Goal: Transaction & Acquisition: Book appointment/travel/reservation

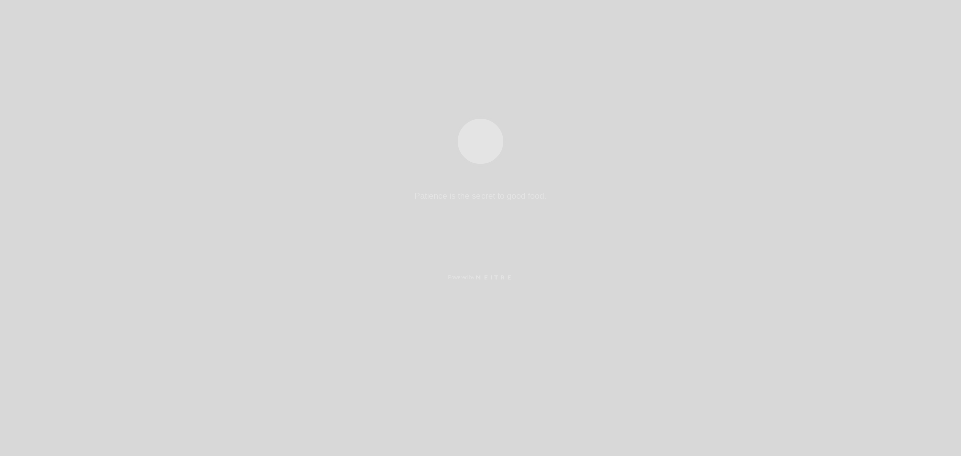
select select "pt"
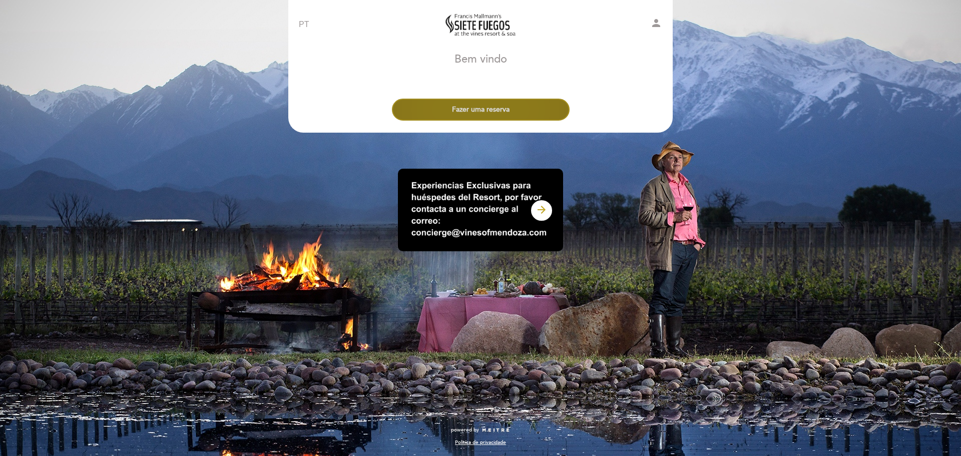
click at [452, 104] on button "Fazer uma reserva" at bounding box center [481, 110] width 178 height 22
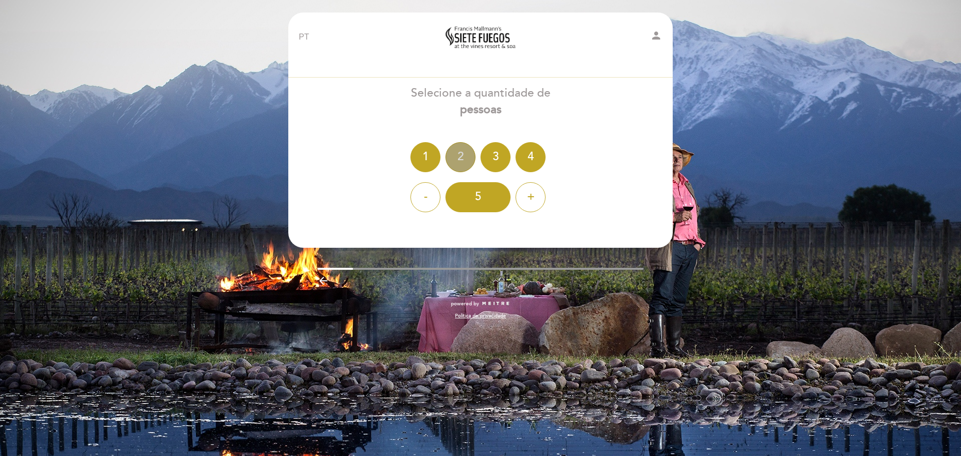
click at [466, 156] on div "2" at bounding box center [461, 157] width 30 height 30
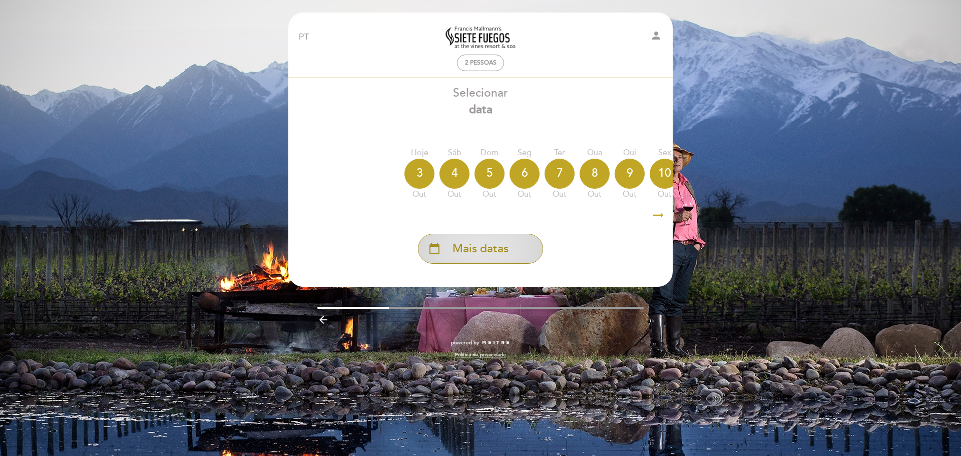
click at [478, 252] on span "Mais datas" at bounding box center [481, 249] width 56 height 17
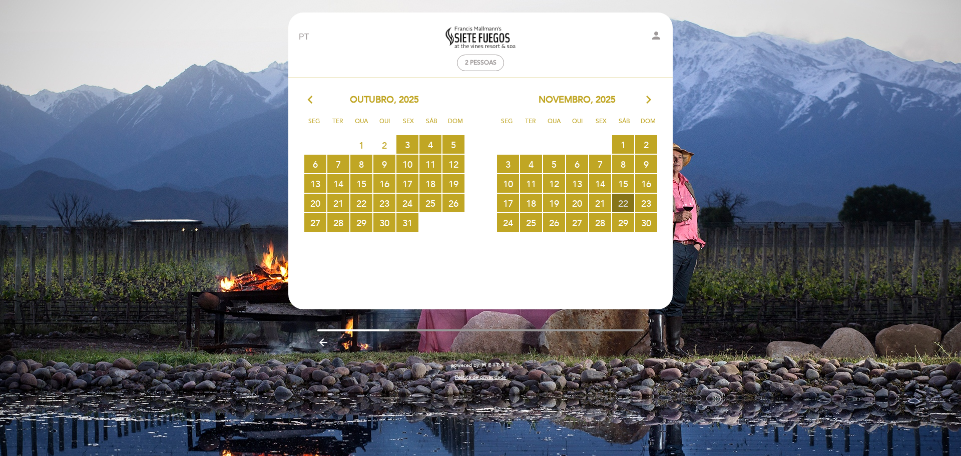
click at [621, 203] on span "22 RESERVAS DISPONÍVEIS" at bounding box center [623, 203] width 22 height 19
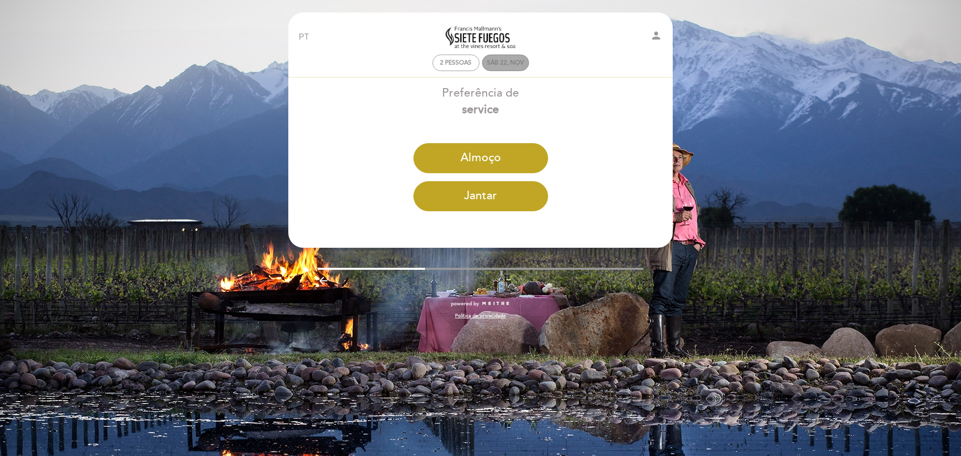
click at [509, 62] on div "Sáb 22, nov" at bounding box center [505, 63] width 37 height 8
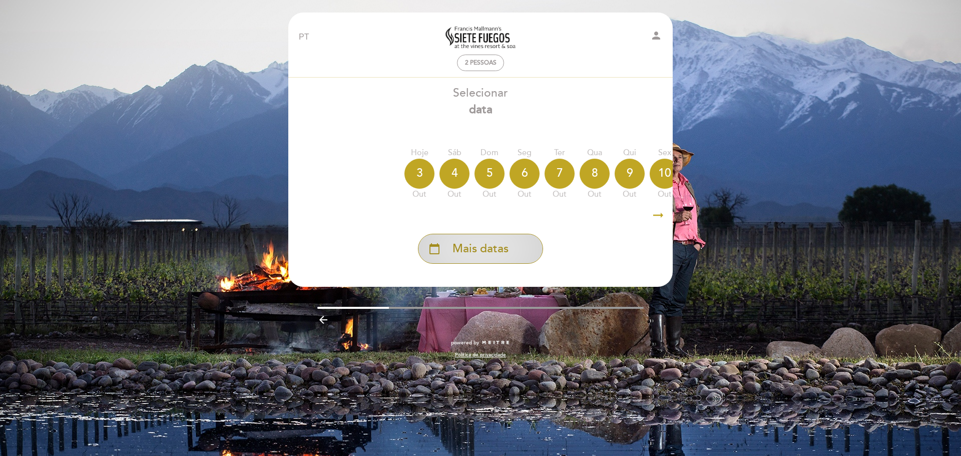
click at [496, 248] on span "Mais datas" at bounding box center [481, 249] width 56 height 17
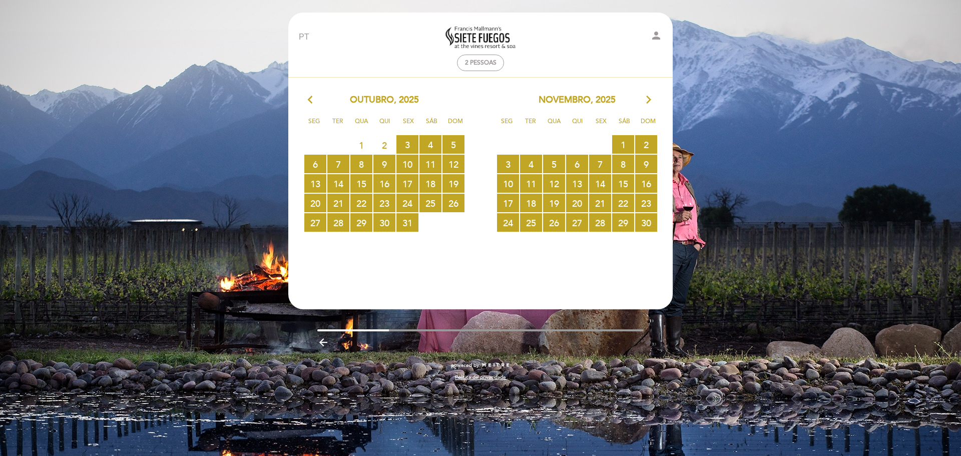
click at [654, 96] on div "[DATE] arrow_forward_ios" at bounding box center [577, 100] width 193 height 13
click at [649, 100] on icon "arrow_forward_ios" at bounding box center [648, 100] width 9 height 13
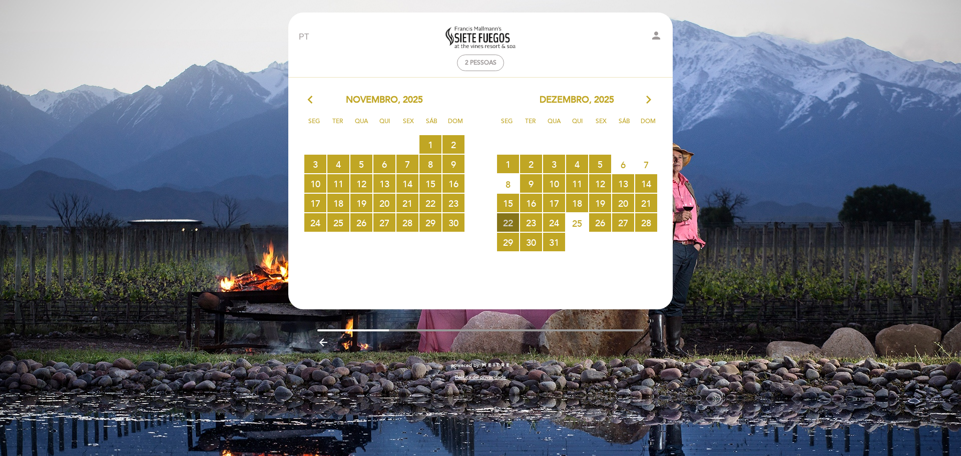
click at [511, 226] on span "22 RESERVAS DISPONÍVEIS" at bounding box center [508, 222] width 22 height 19
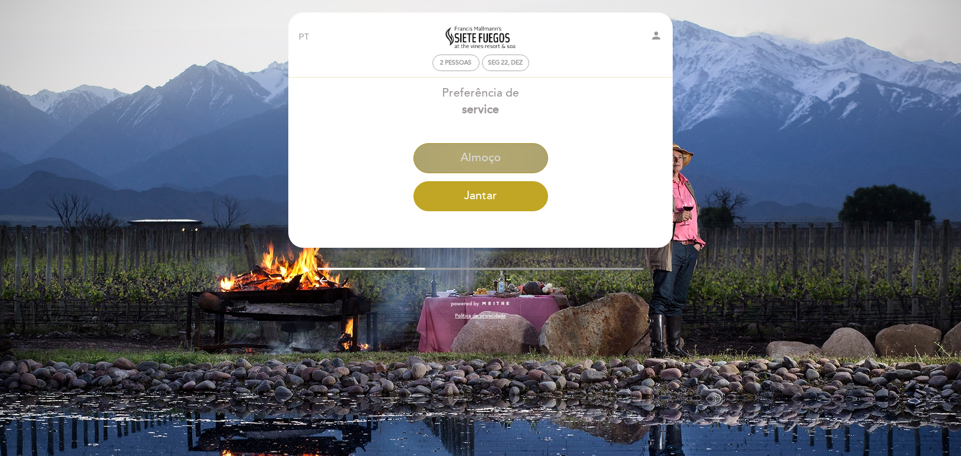
click at [500, 148] on button "Almoço" at bounding box center [480, 158] width 135 height 30
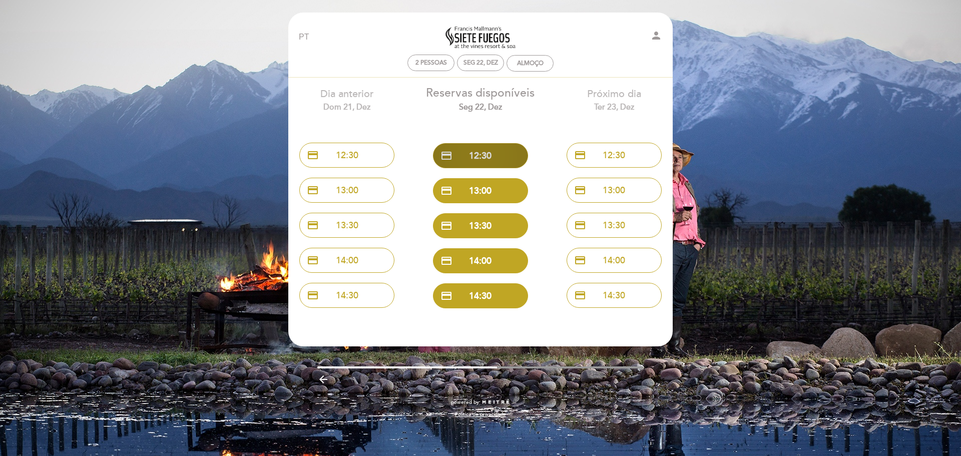
click at [484, 160] on button "credit_card 12:30" at bounding box center [480, 155] width 95 height 25
